Goal: Task Accomplishment & Management: Use online tool/utility

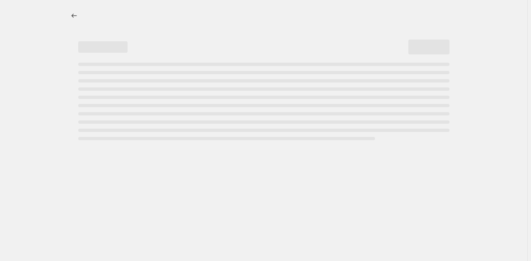
select select "percentage"
select select "no_change"
select select "product_status"
select select "tag"
select select "not_equal"
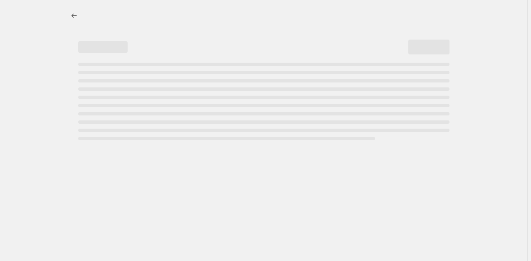
select select "collection"
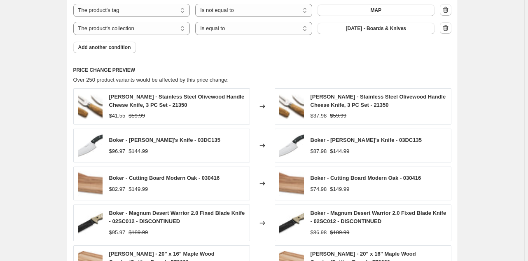
scroll to position [626, 0]
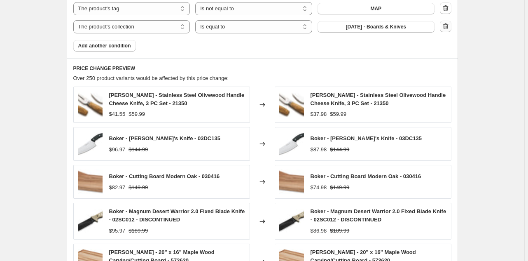
click at [445, 26] on icon "button" at bounding box center [445, 26] width 5 height 6
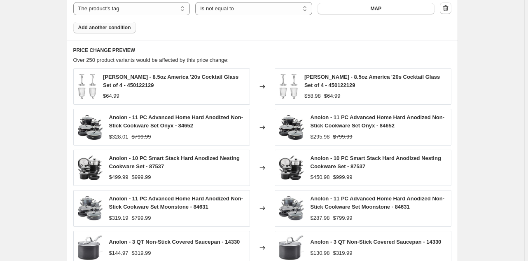
click at [126, 26] on span "Add another condition" at bounding box center [104, 27] width 53 height 7
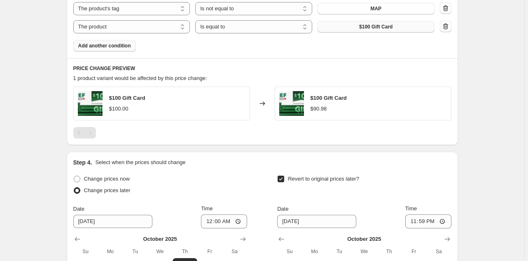
click at [381, 28] on span "$100 Gift Card" at bounding box center [375, 26] width 33 height 7
click at [174, 28] on select "The product The product's collection The product's tag The product's vendor The…" at bounding box center [131, 26] width 117 height 13
select select "collection"
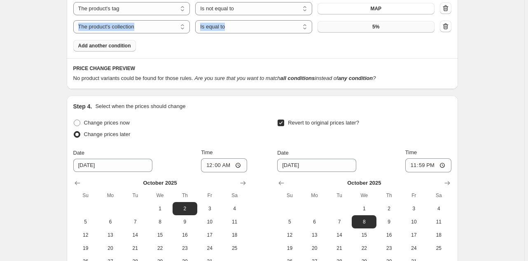
click at [381, 27] on button "5%" at bounding box center [376, 27] width 117 height 12
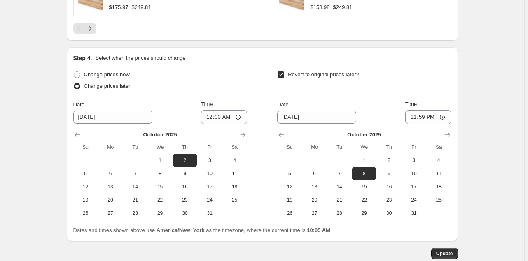
scroll to position [923, 0]
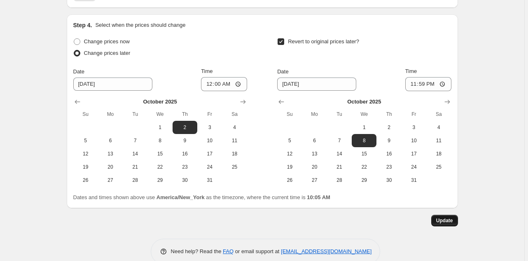
click at [448, 219] on span "Update" at bounding box center [444, 220] width 17 height 7
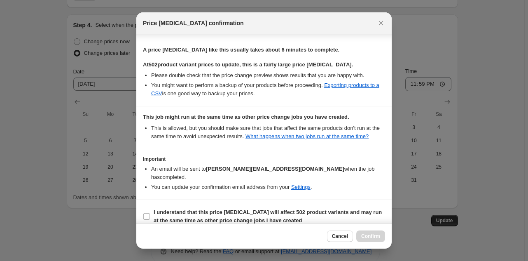
scroll to position [129, 0]
click at [169, 208] on b "I understand that this price [MEDICAL_DATA] will affect 502 product variants an…" at bounding box center [268, 215] width 228 height 14
click at [150, 213] on input "I understand that this price [MEDICAL_DATA] will affect 502 product variants an…" at bounding box center [146, 216] width 7 height 7
checkbox input "true"
click at [370, 235] on span "Confirm" at bounding box center [370, 236] width 19 height 7
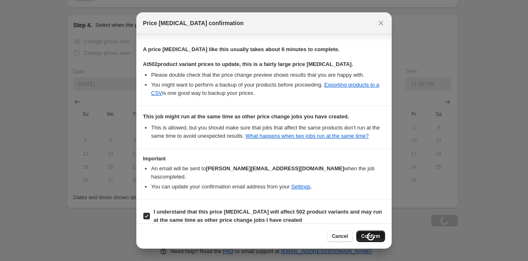
scroll to position [923, 0]
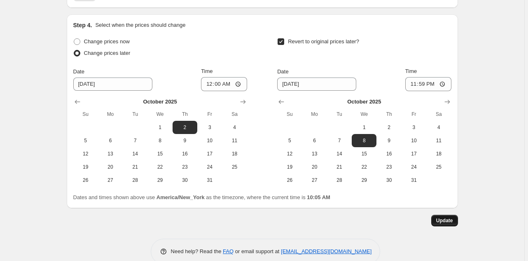
click at [449, 221] on span "Update" at bounding box center [444, 220] width 17 height 7
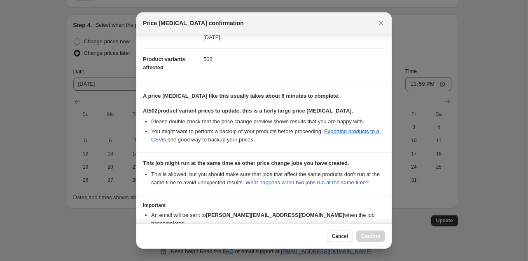
scroll to position [129, 0]
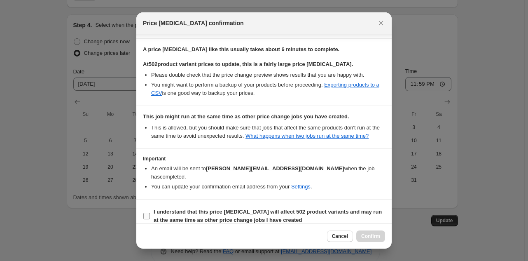
click at [196, 209] on b "I understand that this price [MEDICAL_DATA] will affect 502 product variants an…" at bounding box center [268, 215] width 228 height 14
click at [150, 213] on input "I understand that this price [MEDICAL_DATA] will affect 502 product variants an…" at bounding box center [146, 216] width 7 height 7
checkbox input "true"
click at [371, 236] on span "Confirm" at bounding box center [370, 236] width 19 height 7
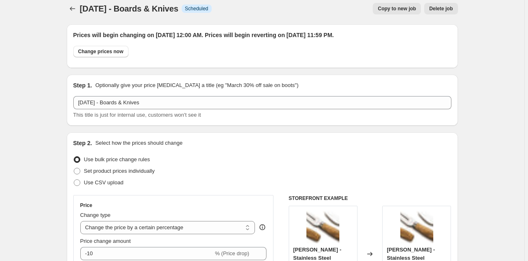
scroll to position [0, 0]
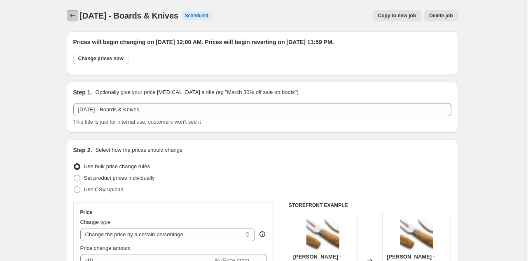
click at [77, 18] on icon "Price change jobs" at bounding box center [72, 16] width 8 height 8
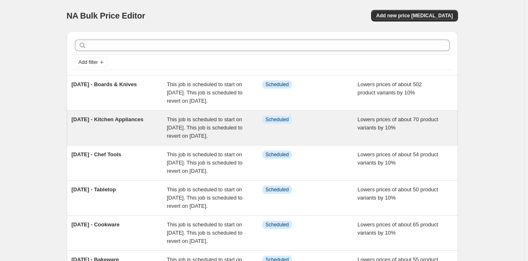
click at [333, 139] on div "Info Scheduled" at bounding box center [310, 127] width 96 height 25
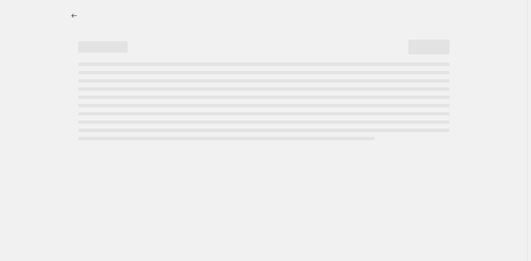
select select "percentage"
select select "no_change"
select select "product_status"
select select "tag"
select select "not_equal"
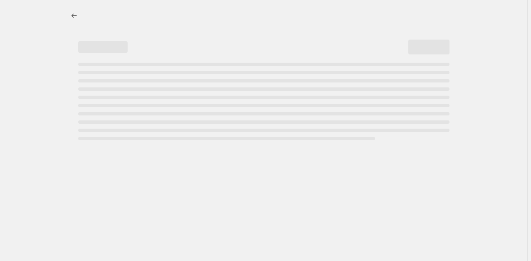
select select "collection"
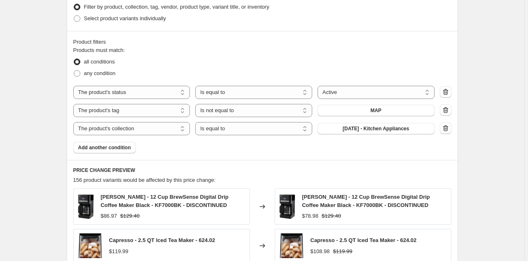
scroll to position [527, 0]
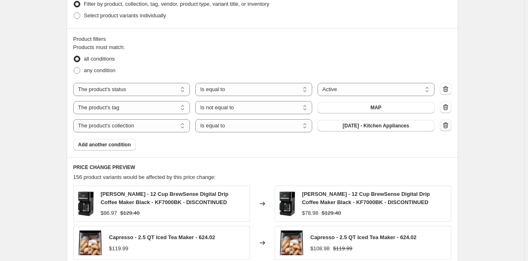
click at [445, 125] on icon "button" at bounding box center [445, 125] width 5 height 6
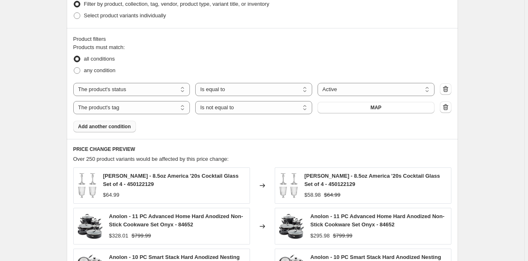
click at [124, 125] on span "Add another condition" at bounding box center [104, 126] width 53 height 7
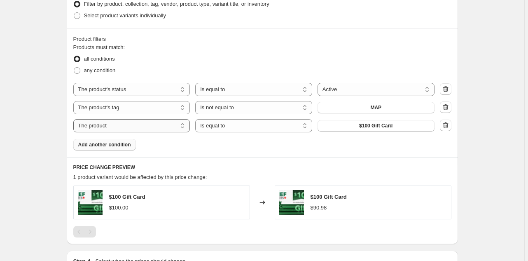
click at [161, 127] on select "The product The product's collection The product's tag The product's vendor The…" at bounding box center [131, 125] width 117 height 13
select select "collection"
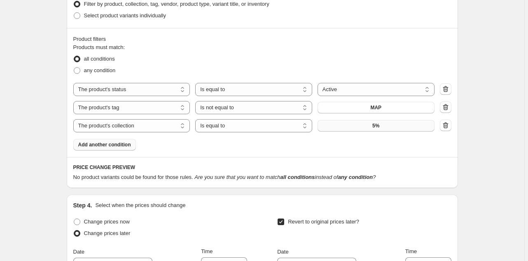
click at [391, 129] on button "5%" at bounding box center [376, 126] width 117 height 12
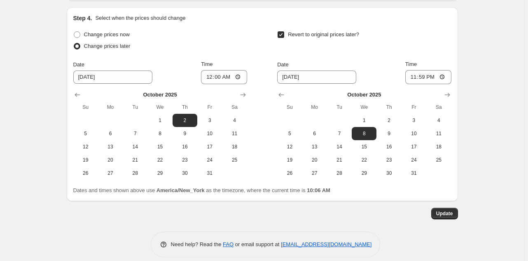
scroll to position [940, 0]
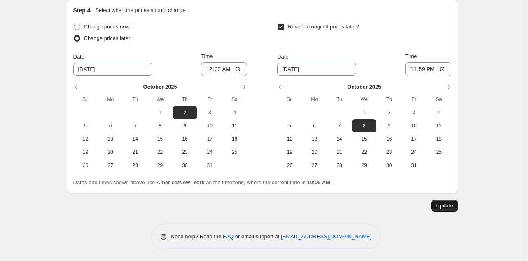
click at [446, 207] on span "Update" at bounding box center [444, 205] width 17 height 7
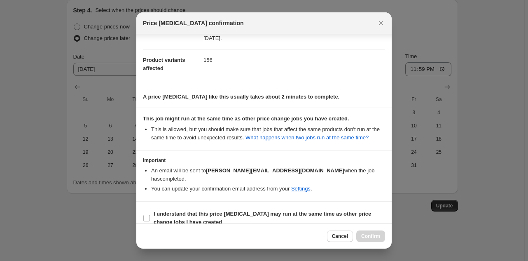
scroll to position [84, 0]
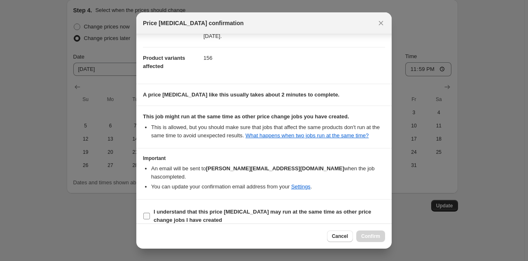
click at [185, 208] on b "I understand that this price [MEDICAL_DATA] may run at the same time as other p…" at bounding box center [262, 215] width 217 height 14
click at [150, 213] on input "I understand that this price [MEDICAL_DATA] may run at the same time as other p…" at bounding box center [146, 216] width 7 height 7
checkbox input "true"
click at [369, 241] on button "Confirm" at bounding box center [370, 236] width 29 height 12
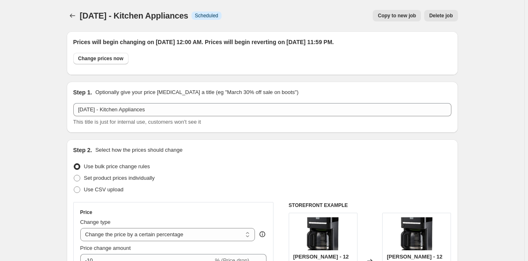
scroll to position [940, 0]
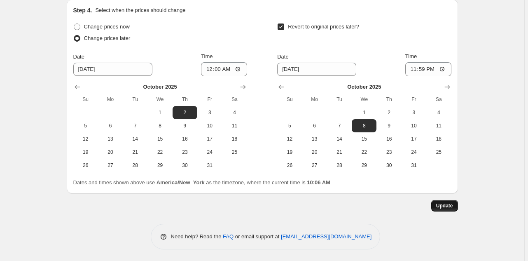
click at [443, 203] on span "Update" at bounding box center [444, 205] width 17 height 7
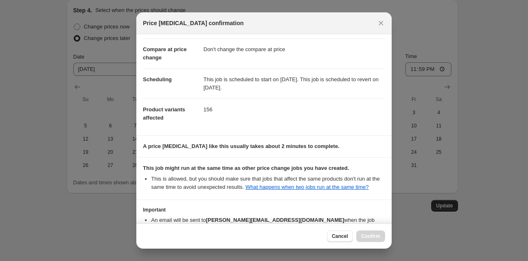
scroll to position [84, 0]
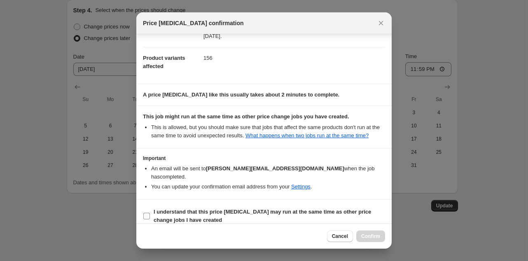
click at [265, 208] on b "I understand that this price [MEDICAL_DATA] may run at the same time as other p…" at bounding box center [262, 215] width 217 height 14
click at [150, 213] on input "I understand that this price [MEDICAL_DATA] may run at the same time as other p…" at bounding box center [146, 216] width 7 height 7
checkbox input "true"
click at [369, 236] on span "Confirm" at bounding box center [370, 236] width 19 height 7
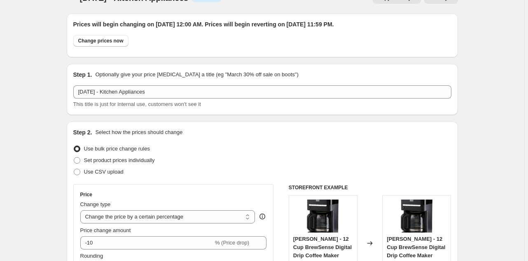
scroll to position [0, 0]
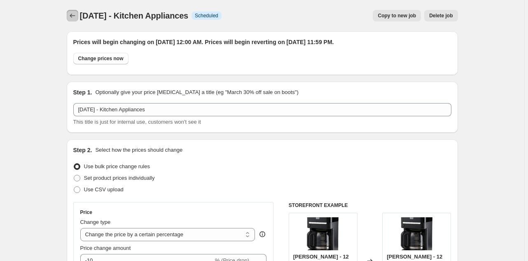
click at [72, 15] on icon "Price change jobs" at bounding box center [72, 16] width 5 height 4
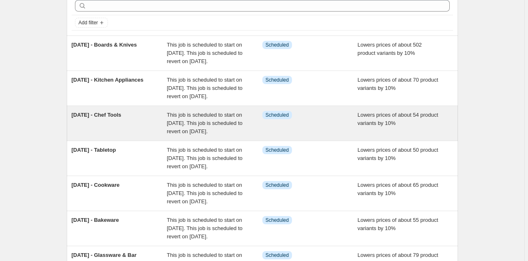
scroll to position [66, 0]
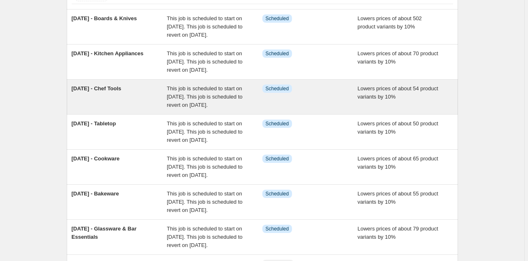
click at [333, 109] on div "Info Scheduled" at bounding box center [310, 96] width 96 height 25
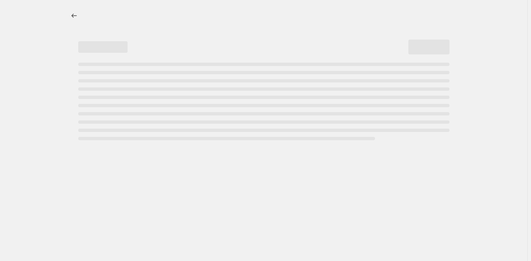
select select "percentage"
select select "no_change"
select select "product_status"
select select "tag"
select select "not_equal"
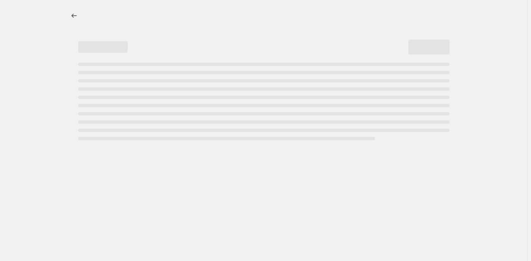
select select "collection"
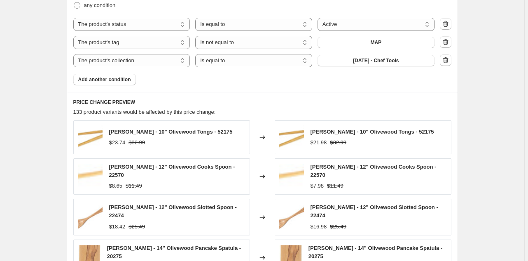
scroll to position [593, 0]
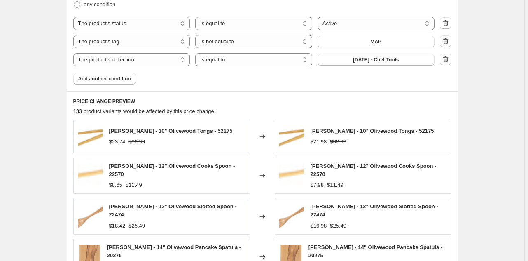
click at [445, 60] on icon "button" at bounding box center [445, 59] width 5 height 6
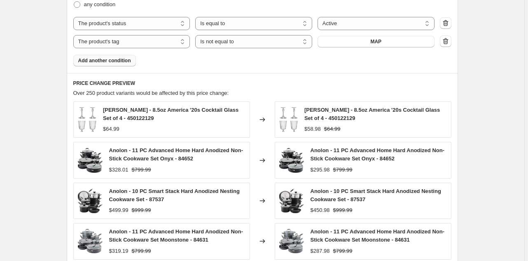
click at [118, 63] on span "Add another condition" at bounding box center [104, 60] width 53 height 7
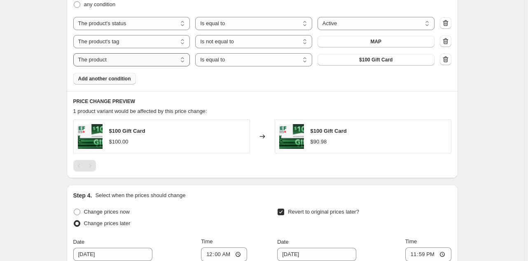
click at [186, 63] on select "The product The product's collection The product's tag The product's vendor The…" at bounding box center [131, 59] width 117 height 13
select select "collection"
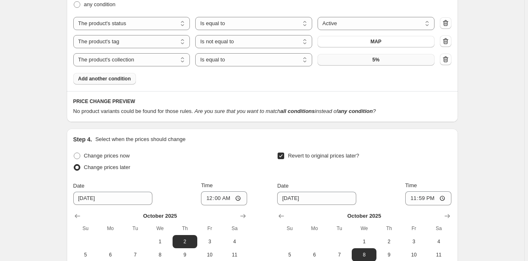
click at [381, 61] on button "5%" at bounding box center [376, 60] width 117 height 12
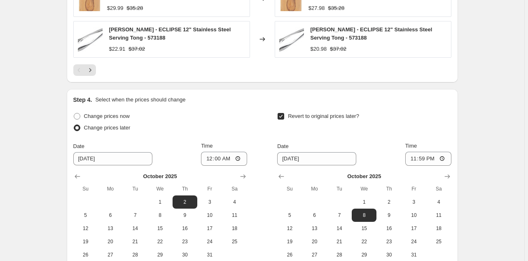
scroll to position [933, 0]
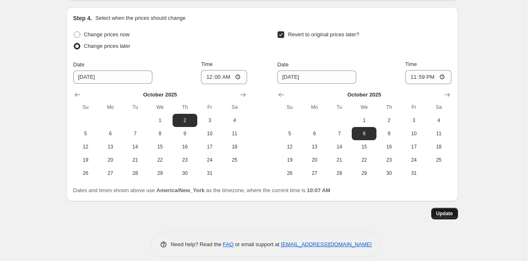
click at [447, 210] on span "Update" at bounding box center [444, 213] width 17 height 7
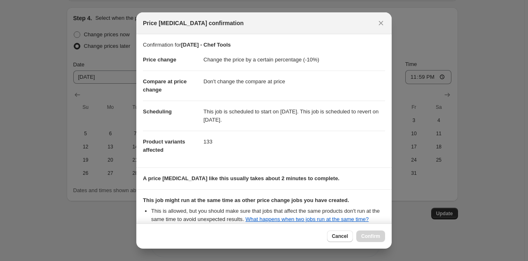
scroll to position [84, 0]
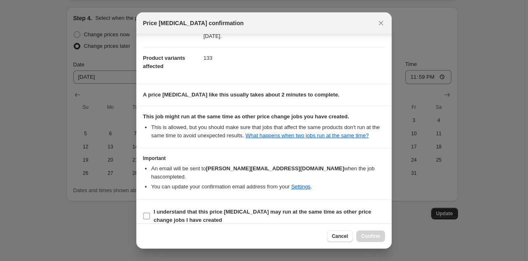
click at [169, 208] on b "I understand that this price [MEDICAL_DATA] may run at the same time as other p…" at bounding box center [262, 215] width 217 height 14
click at [150, 213] on input "I understand that this price [MEDICAL_DATA] may run at the same time as other p…" at bounding box center [146, 216] width 7 height 7
checkbox input "true"
click at [373, 237] on span "Confirm" at bounding box center [370, 236] width 19 height 7
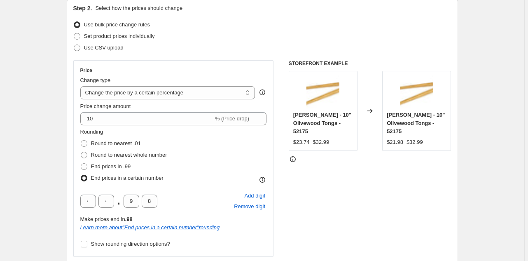
scroll to position [0, 0]
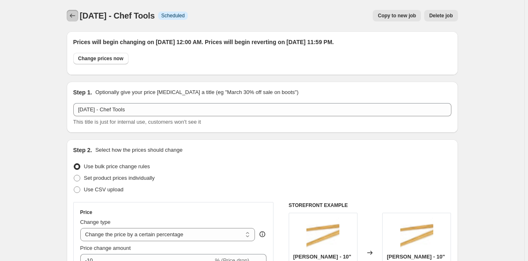
click at [75, 16] on icon "Price change jobs" at bounding box center [72, 16] width 8 height 8
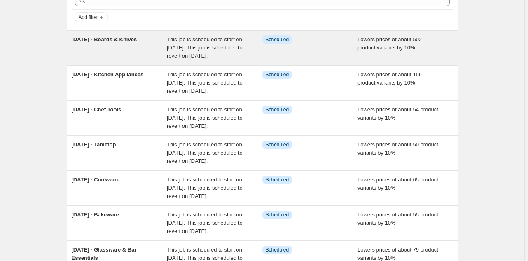
scroll to position [66, 0]
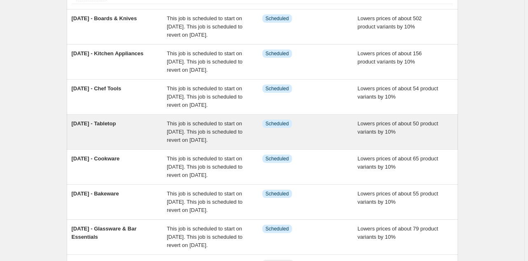
click at [155, 144] on div "[DATE] - Tabletop" at bounding box center [120, 131] width 96 height 25
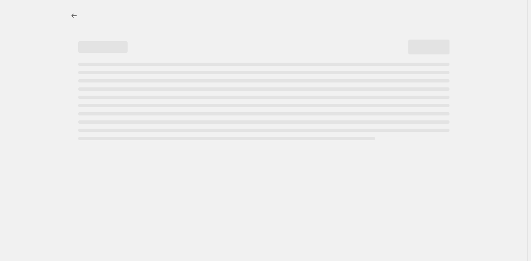
select select "percentage"
select select "no_change"
select select "product_status"
select select "tag"
select select "not_equal"
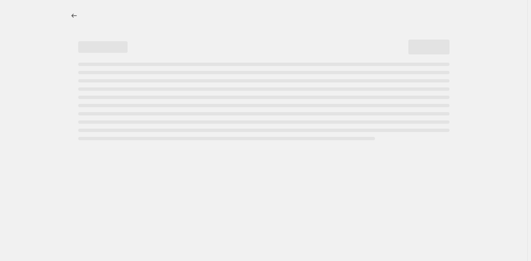
select select "collection"
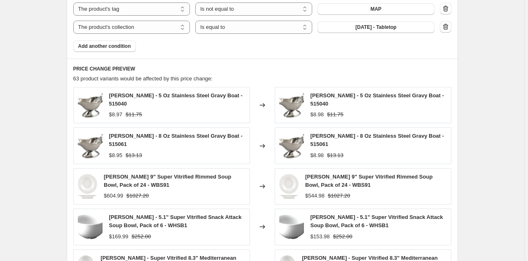
scroll to position [626, 0]
click at [444, 27] on icon "button" at bounding box center [446, 26] width 8 height 8
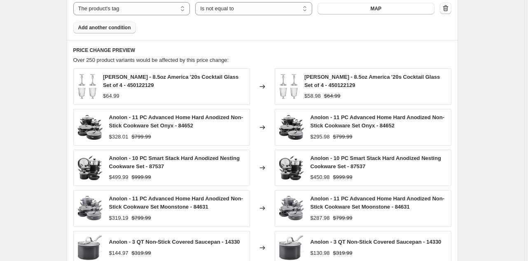
click at [128, 31] on button "Add another condition" at bounding box center [104, 28] width 63 height 12
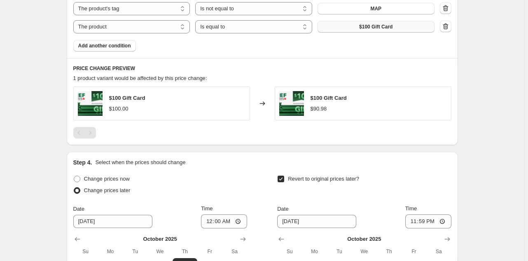
click at [393, 29] on span "$100 Gift Card" at bounding box center [375, 26] width 33 height 7
click at [130, 27] on select "The product The product's collection The product's tag The product's vendor The…" at bounding box center [131, 26] width 117 height 13
select select "collection"
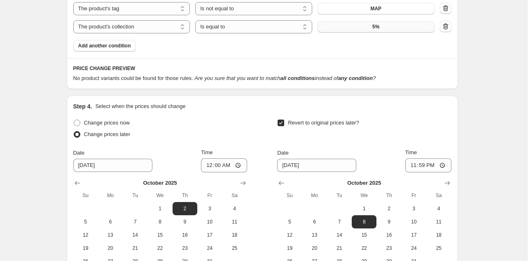
click at [389, 28] on button "5%" at bounding box center [376, 27] width 117 height 12
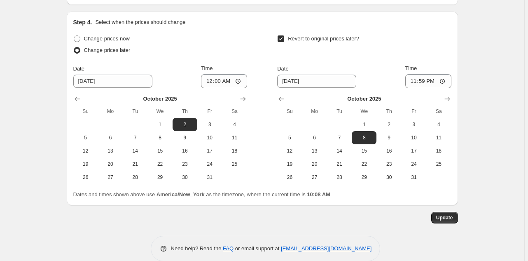
scroll to position [937, 0]
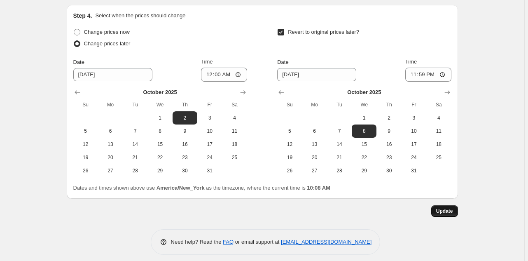
click at [453, 208] on span "Update" at bounding box center [444, 211] width 17 height 7
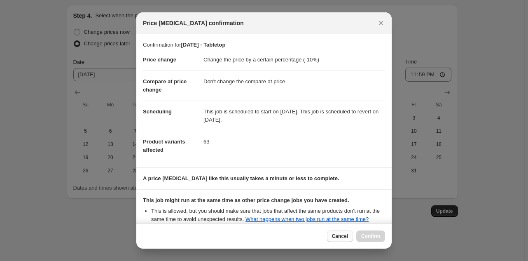
click at [341, 234] on span "Cancel" at bounding box center [340, 236] width 16 height 7
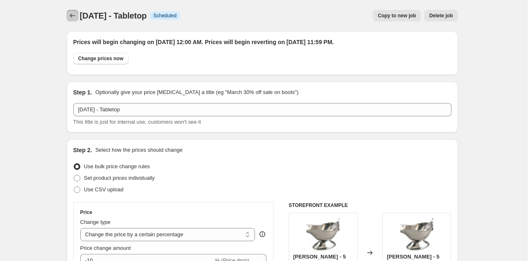
click at [75, 15] on icon "Price change jobs" at bounding box center [72, 16] width 8 height 8
